Goal: Find specific page/section: Find specific page/section

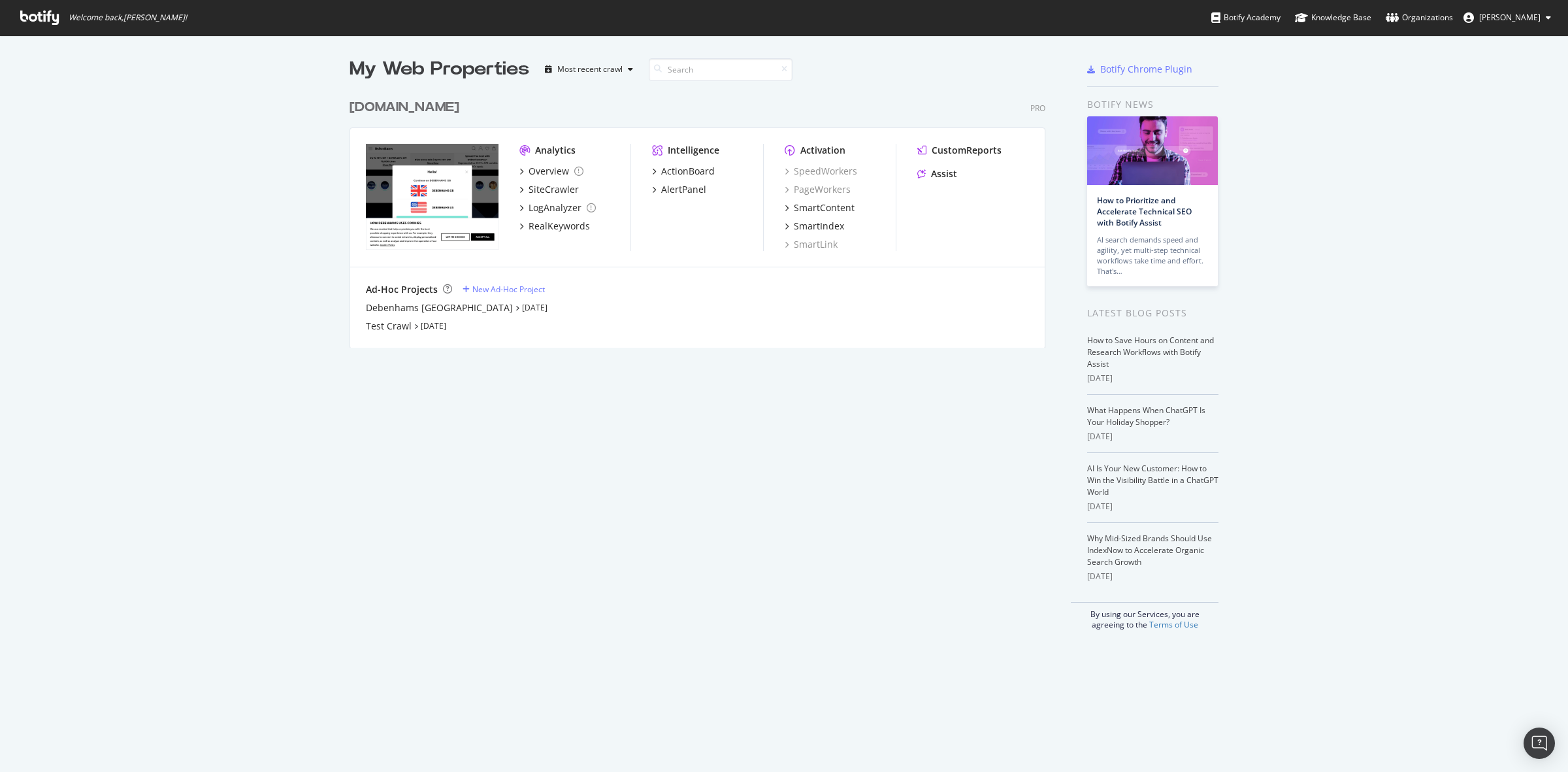
click at [384, 103] on div "[DOMAIN_NAME]" at bounding box center [405, 107] width 109 height 19
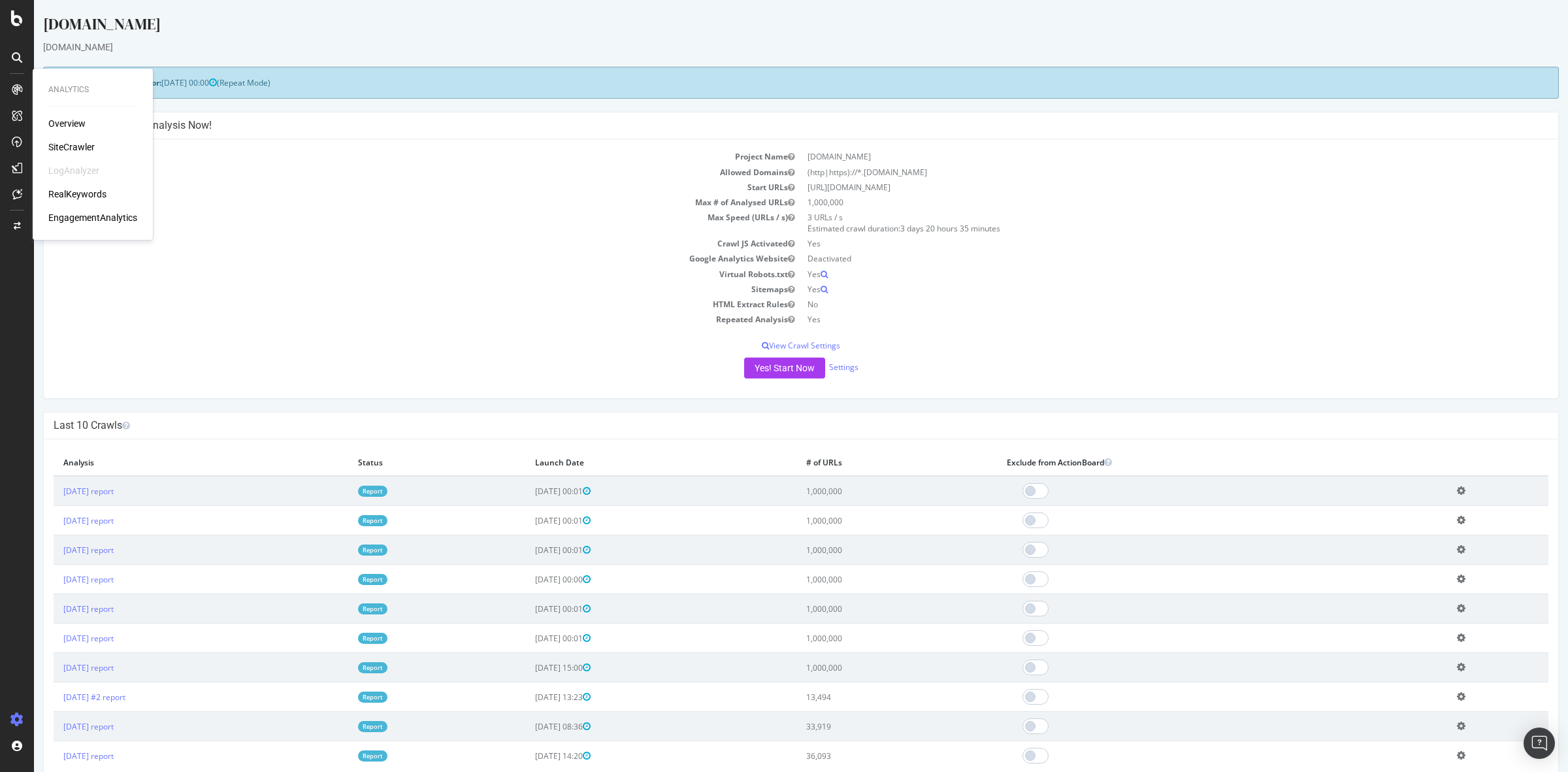
click at [96, 213] on div "EngagementAnalytics" at bounding box center [93, 217] width 89 height 13
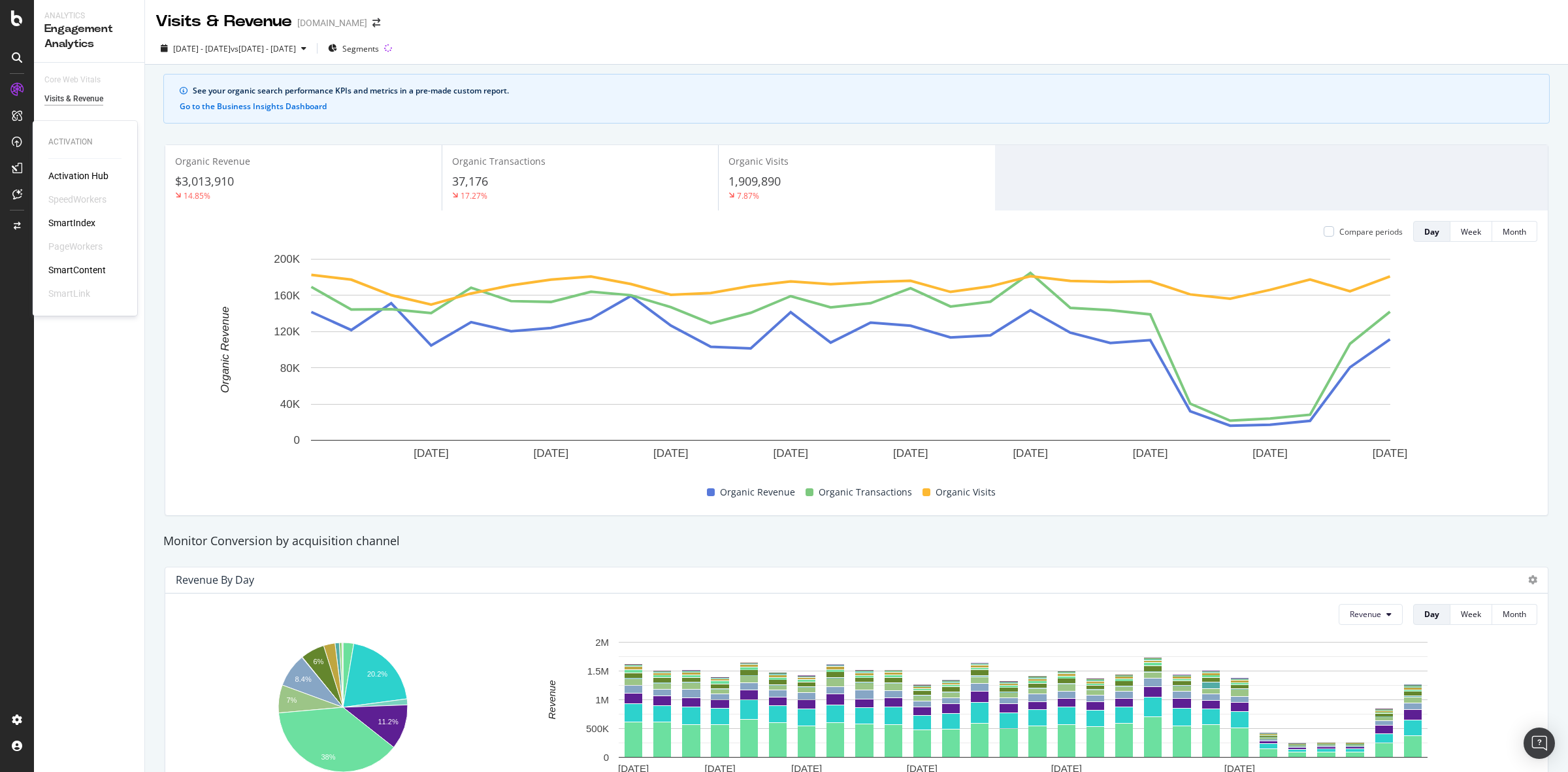
click at [73, 217] on div "SmartIndex" at bounding box center [72, 223] width 47 height 13
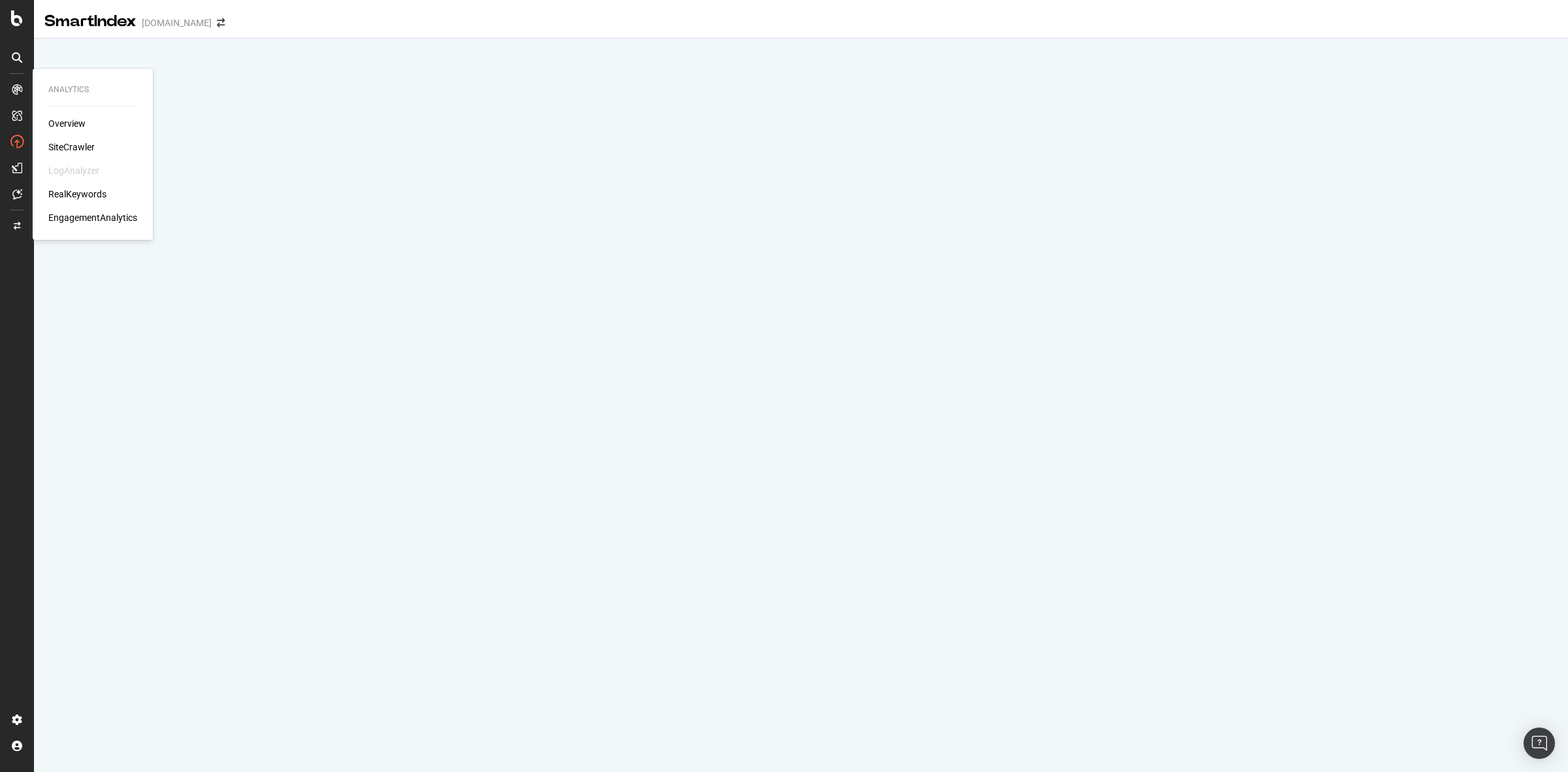
click at [13, 86] on icon at bounding box center [17, 89] width 10 height 10
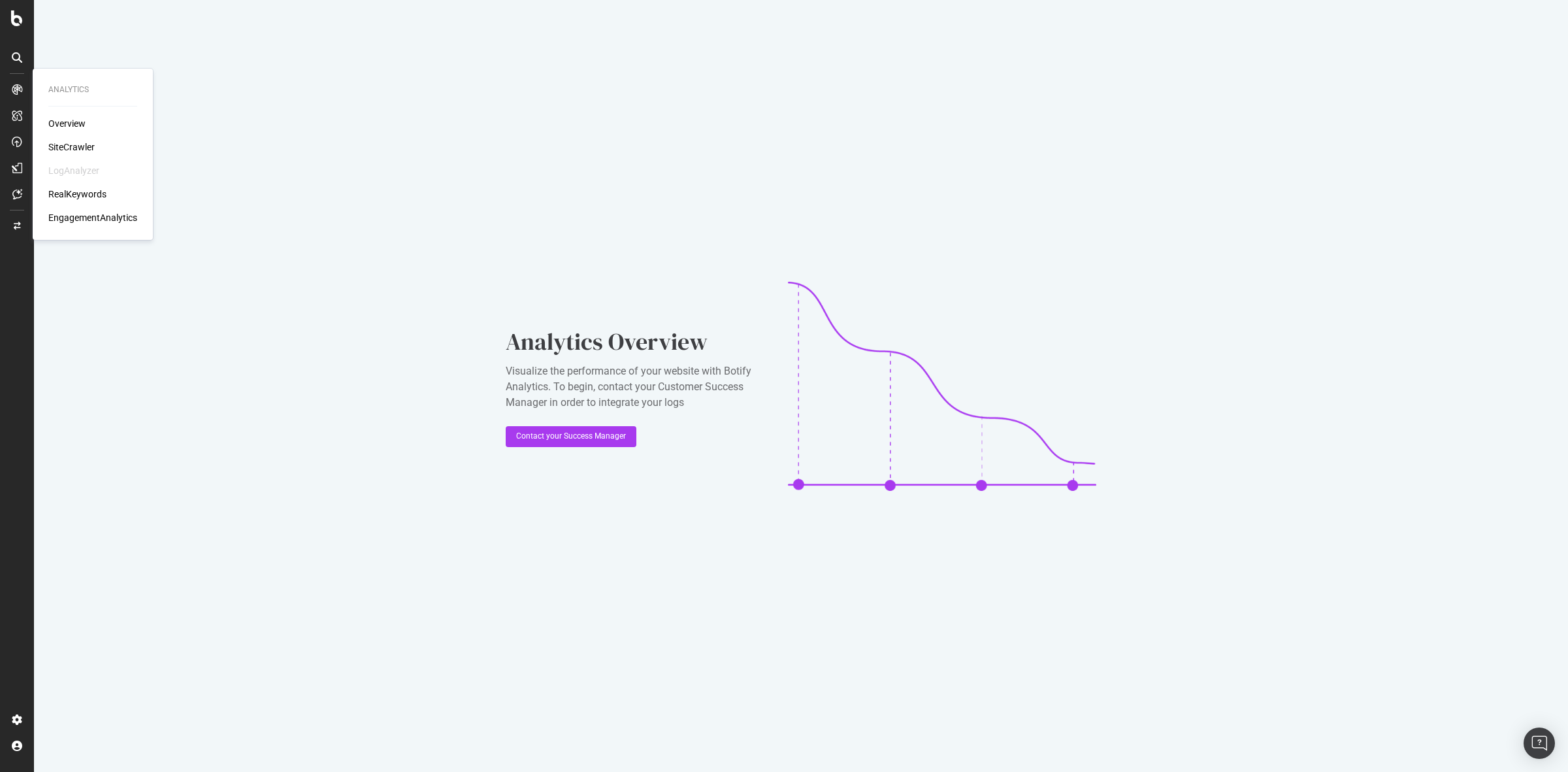
click at [75, 171] on div "LogAnalyzer" at bounding box center [74, 170] width 51 height 13
